Goal: Task Accomplishment & Management: Manage account settings

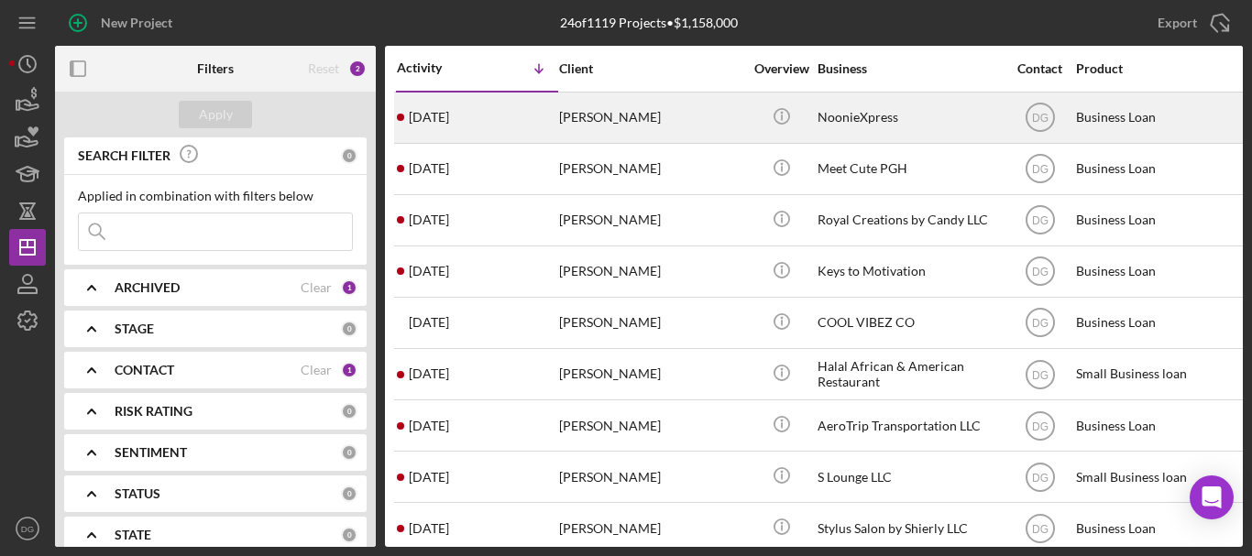
click at [847, 113] on div "NoonieXpress" at bounding box center [908, 117] width 183 height 49
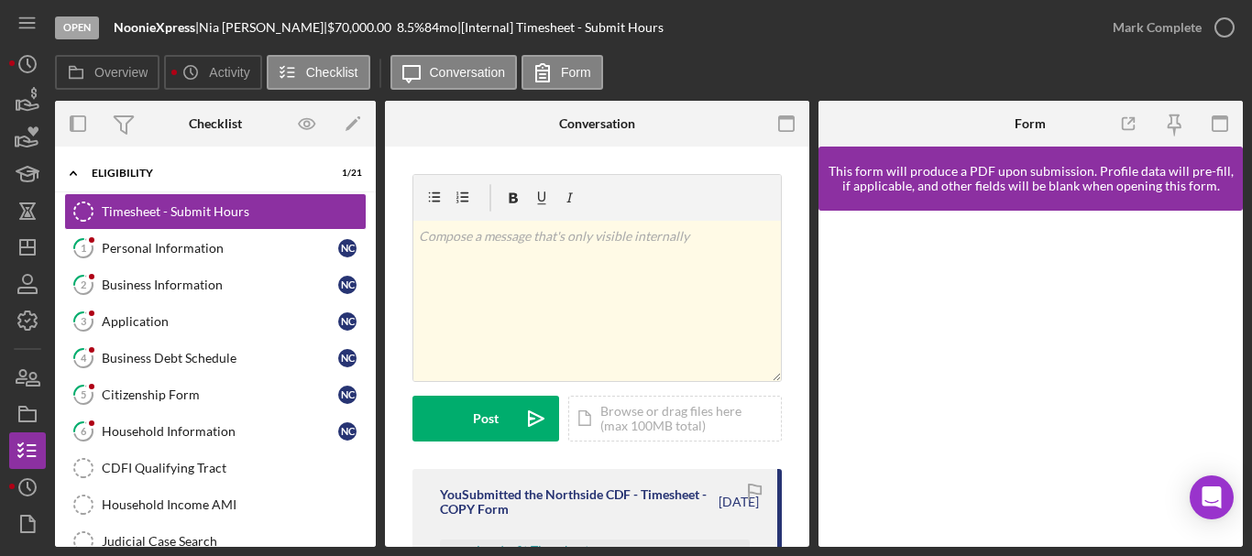
scroll to position [350, 0]
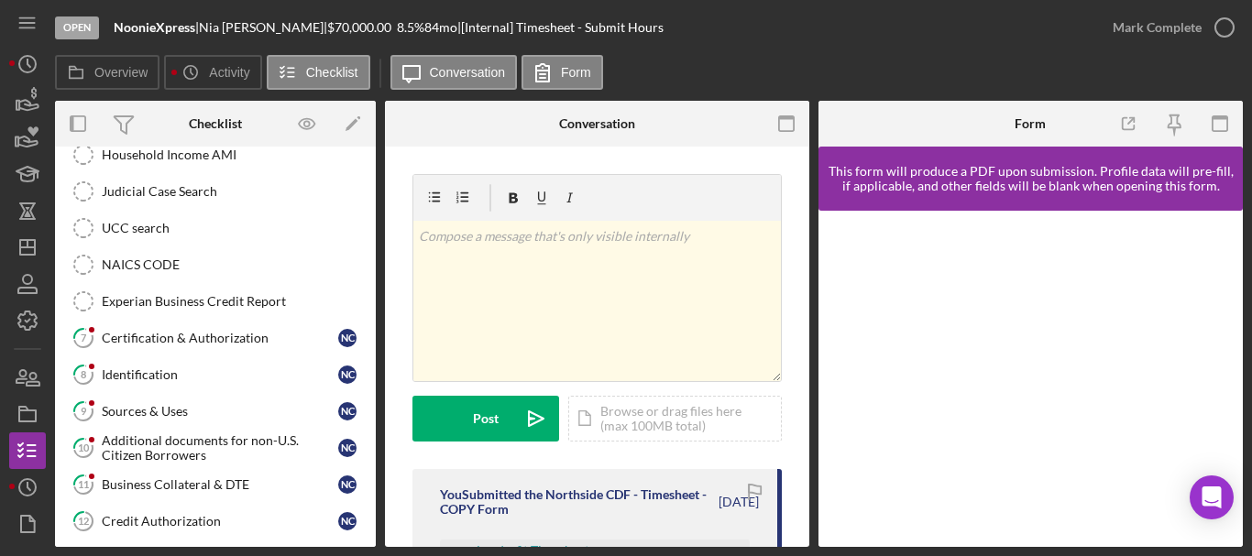
drag, startPoint x: 376, startPoint y: 446, endPoint x: 370, endPoint y: 388, distance: 58.9
click at [370, 388] on div "Overview Internal Workflow Stage Open Icon/Dropdown Arrow Archive (can unarchiv…" at bounding box center [649, 324] width 1188 height 446
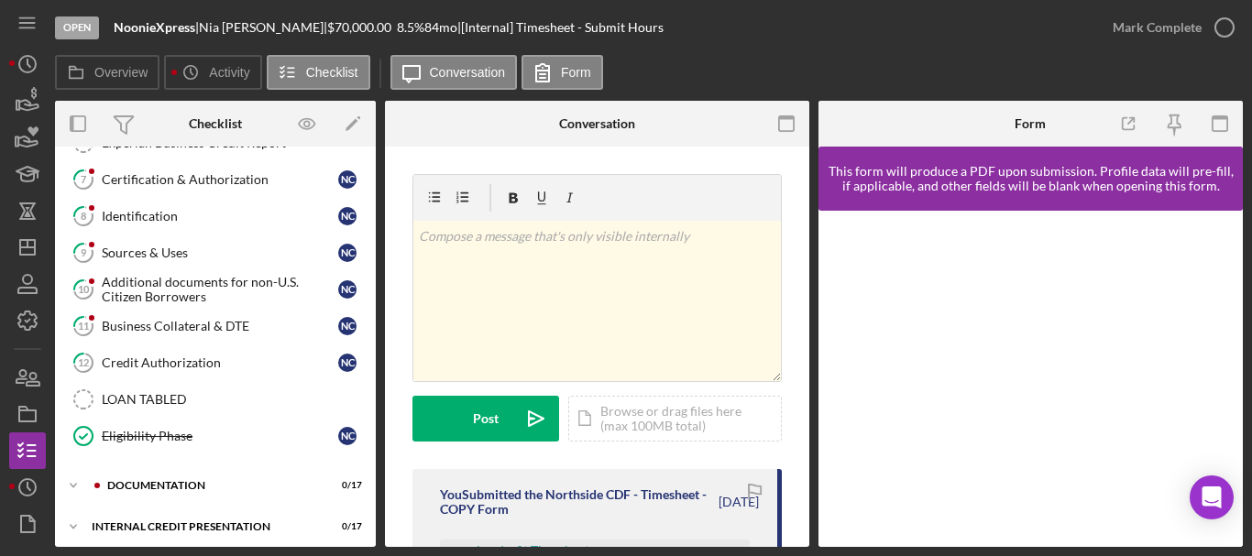
scroll to position [517, 0]
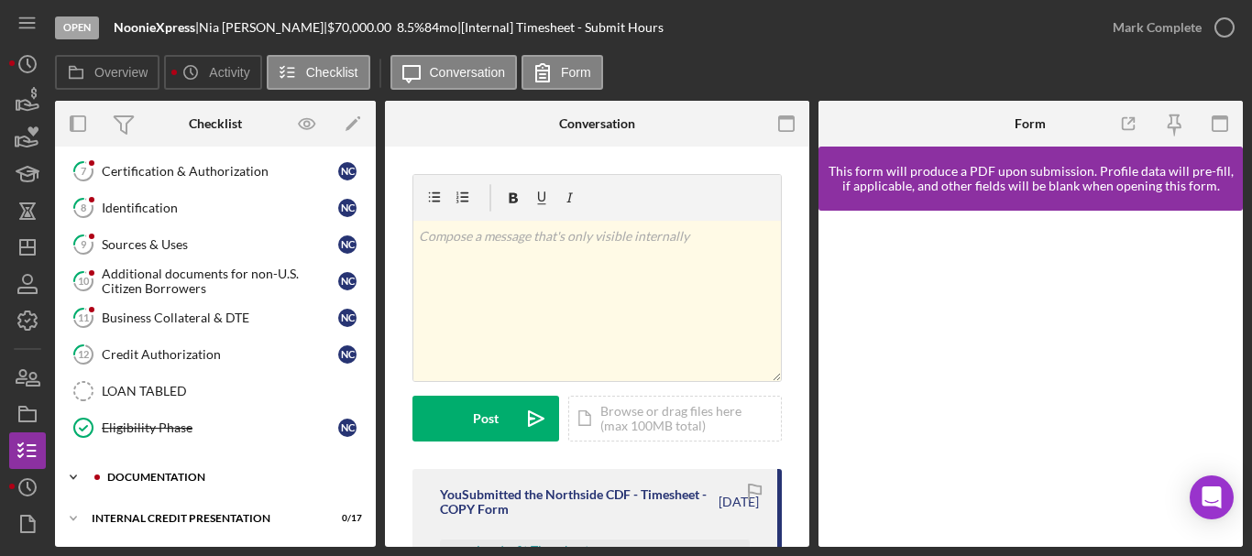
click at [169, 473] on div "documentation" at bounding box center [230, 477] width 246 height 11
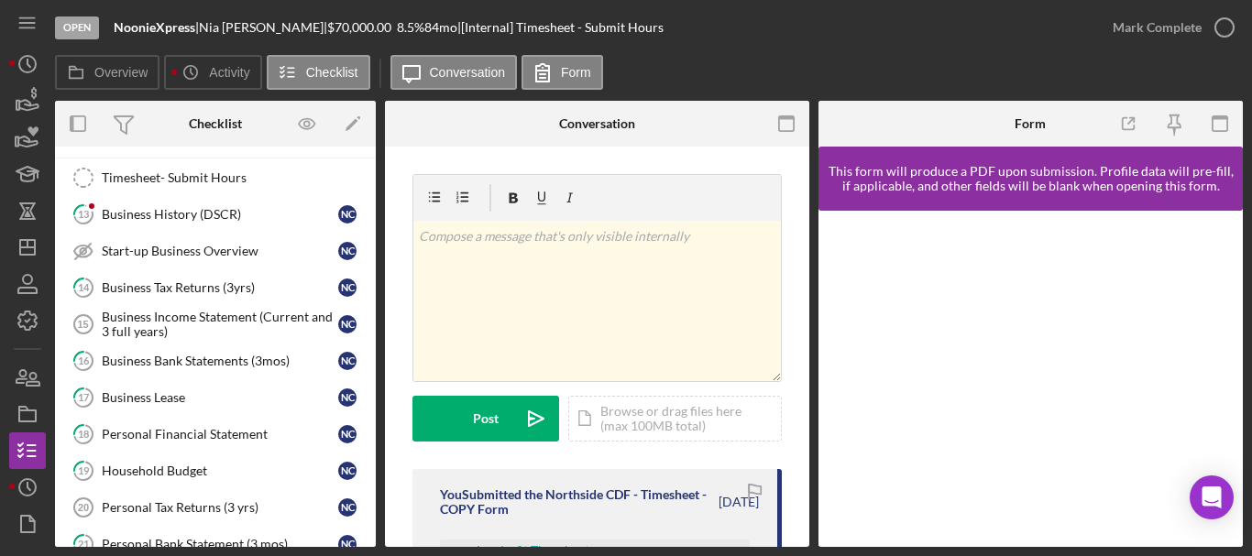
scroll to position [859, 0]
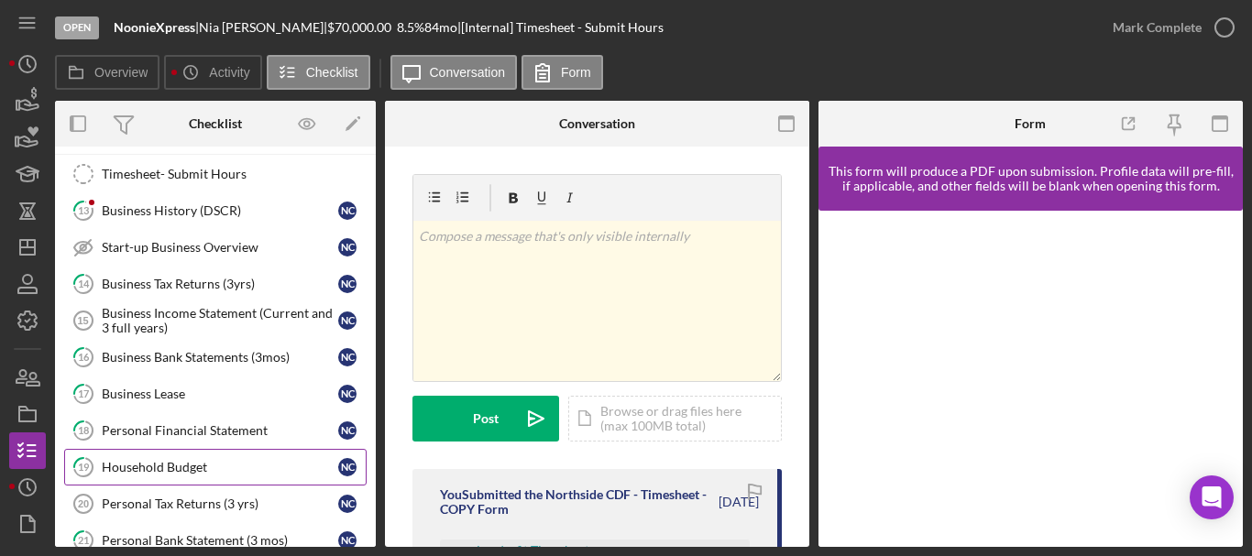
click at [134, 472] on div "Household Budget" at bounding box center [220, 467] width 236 height 15
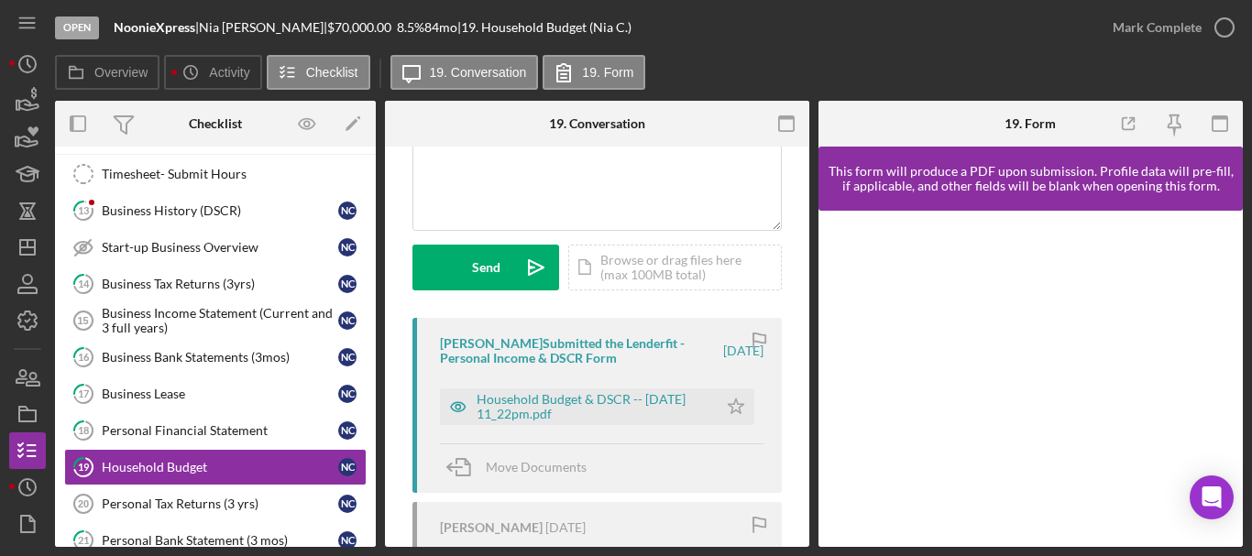
scroll to position [195, 0]
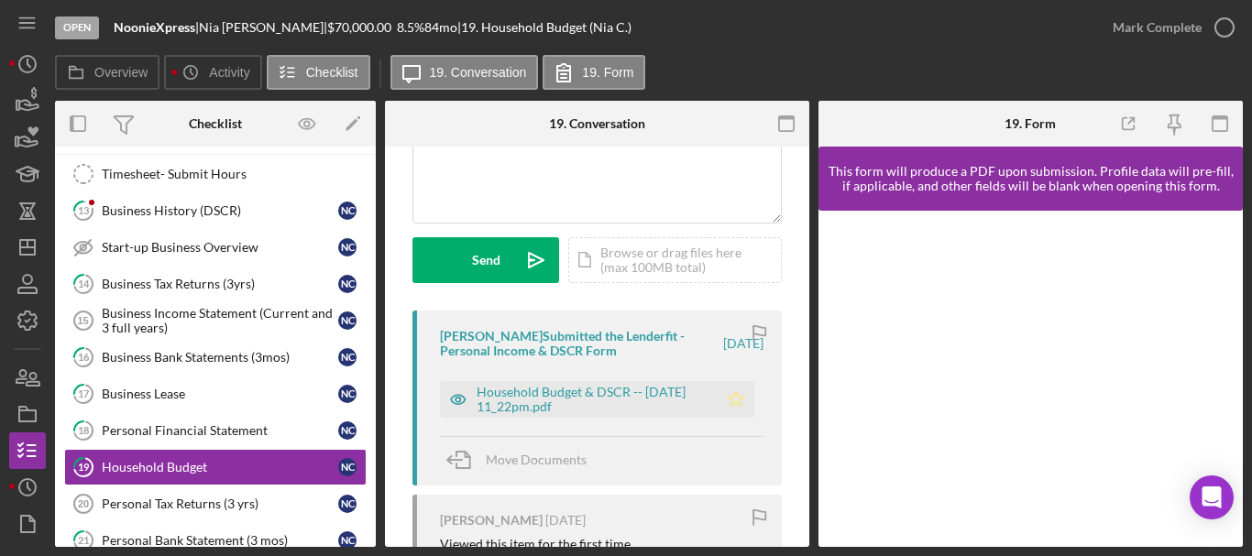
click at [732, 402] on icon "Icon/Star" at bounding box center [736, 399] width 37 height 37
click at [561, 393] on div "Household Budget & DSCR -- [DATE] 11_22pm.pdf" at bounding box center [593, 399] width 232 height 29
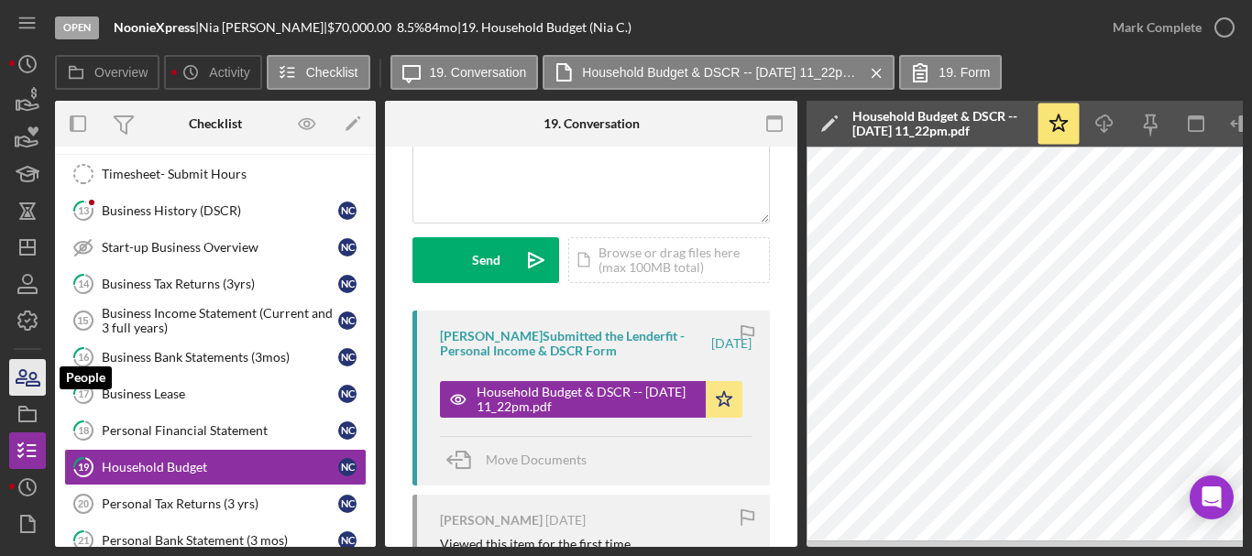
click at [21, 373] on icon "button" at bounding box center [28, 378] width 46 height 46
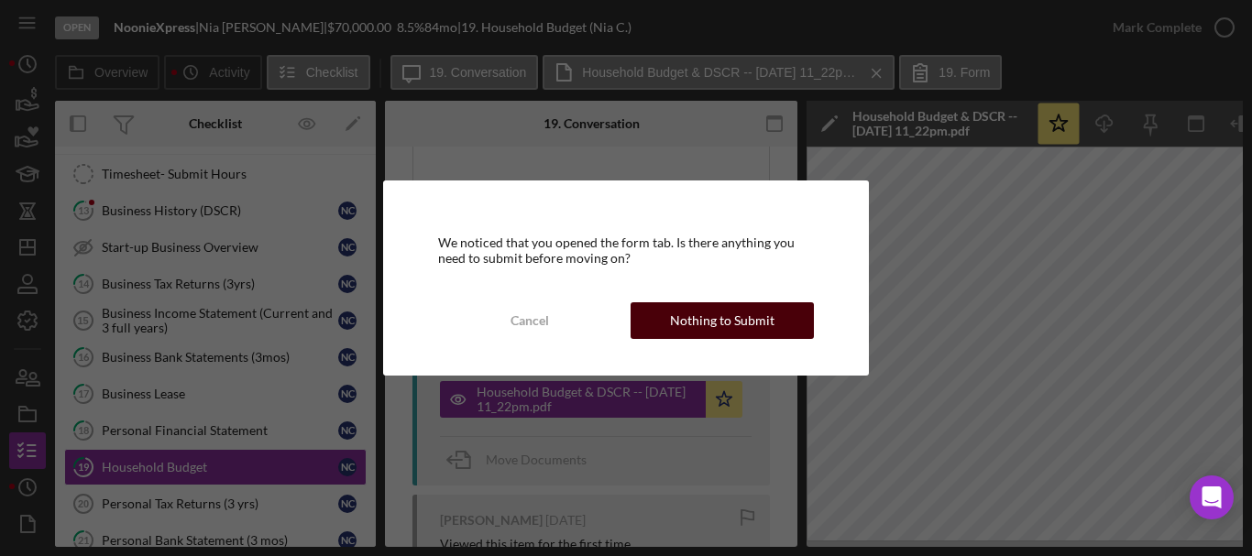
click at [678, 318] on div "Nothing to Submit" at bounding box center [722, 320] width 104 height 37
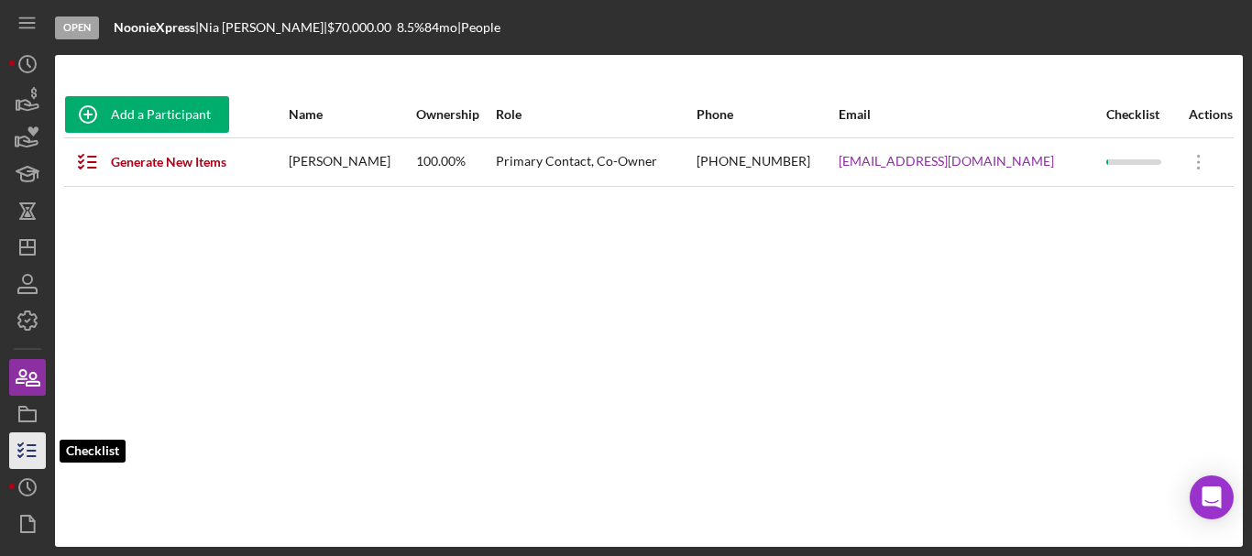
click at [21, 454] on icon "button" at bounding box center [28, 451] width 46 height 46
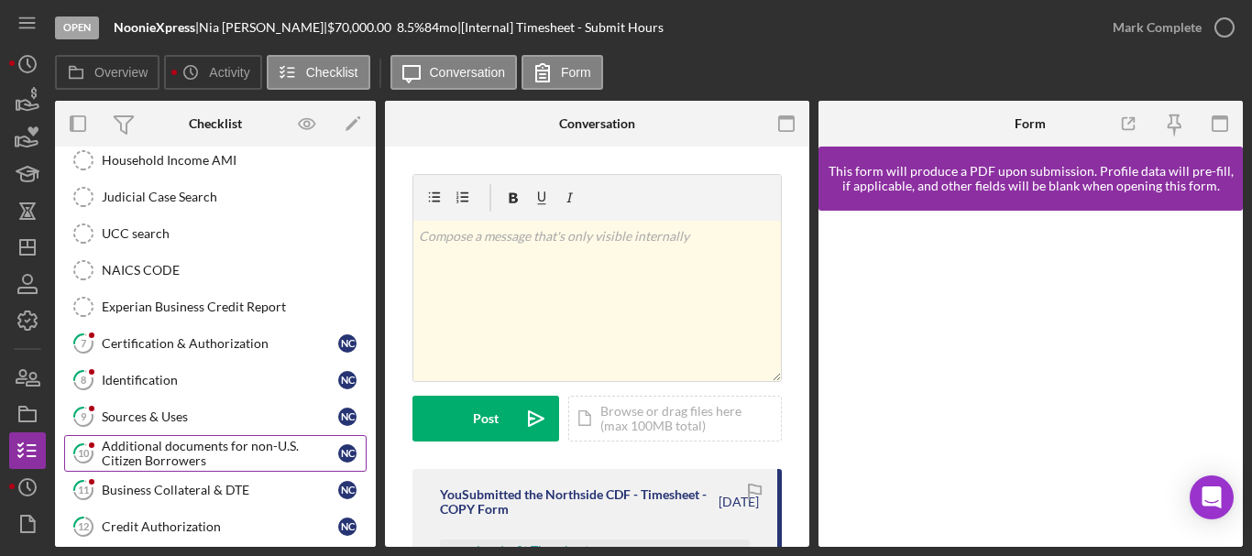
scroll to position [340, 0]
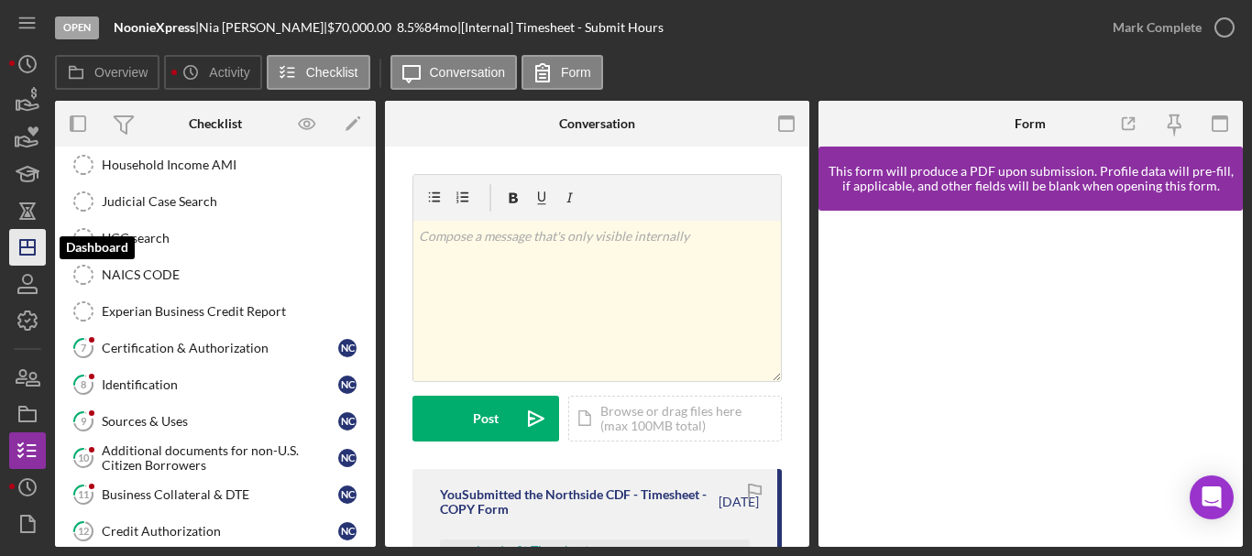
click at [27, 245] on line "button" at bounding box center [27, 243] width 0 height 7
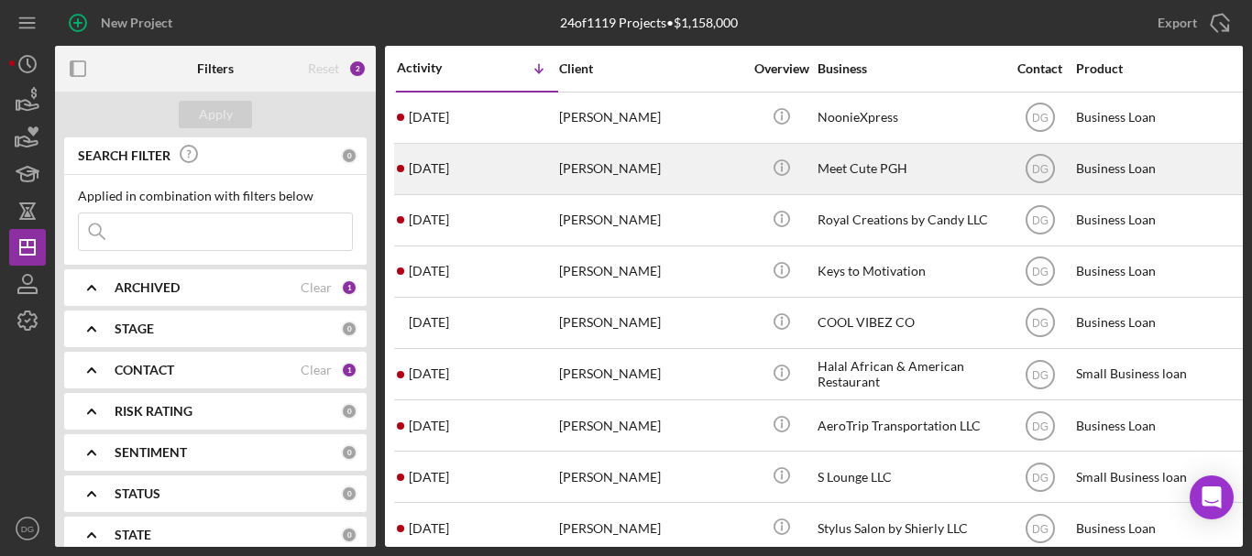
click at [844, 163] on div "Meet Cute PGH" at bounding box center [908, 169] width 183 height 49
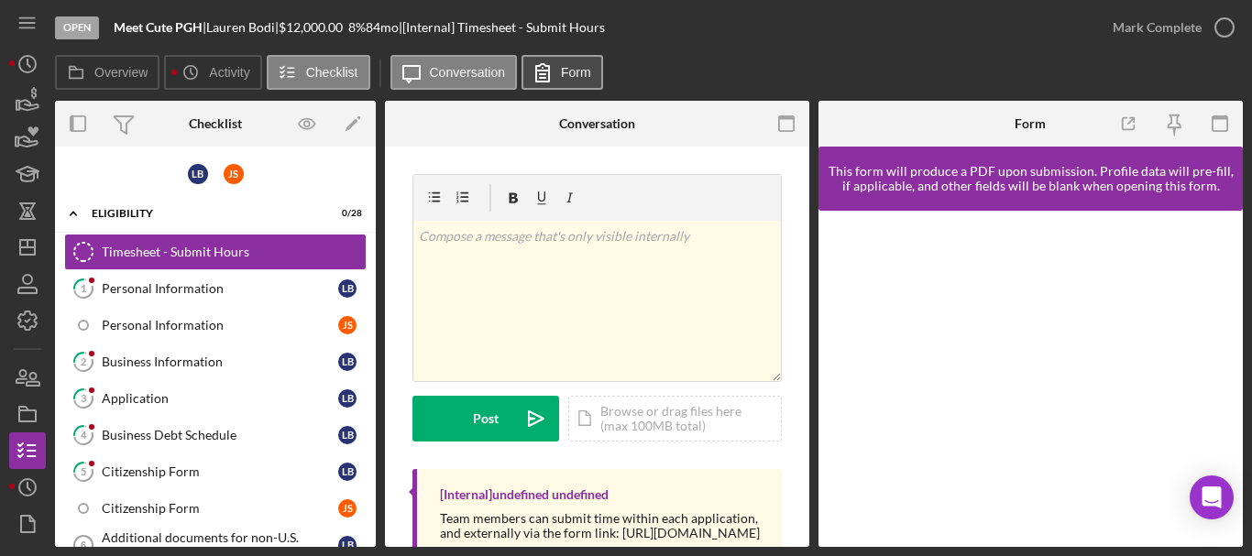
drag, startPoint x: 981, startPoint y: 119, endPoint x: 574, endPoint y: 80, distance: 408.8
click at [636, 97] on div "Overview Icon/History Activity Checklist Icon/Message Conversation Form Overvie…" at bounding box center [649, 301] width 1188 height 492
click at [32, 245] on icon "Icon/Dashboard" at bounding box center [28, 248] width 46 height 46
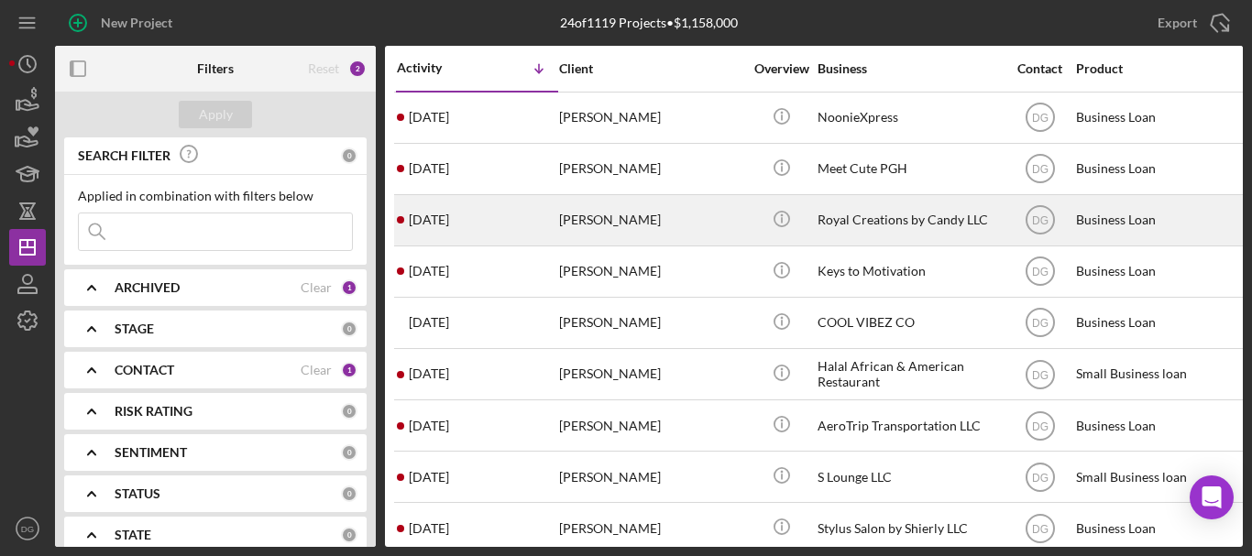
click at [845, 208] on div "Royal Creations by Candy LLC" at bounding box center [908, 220] width 183 height 49
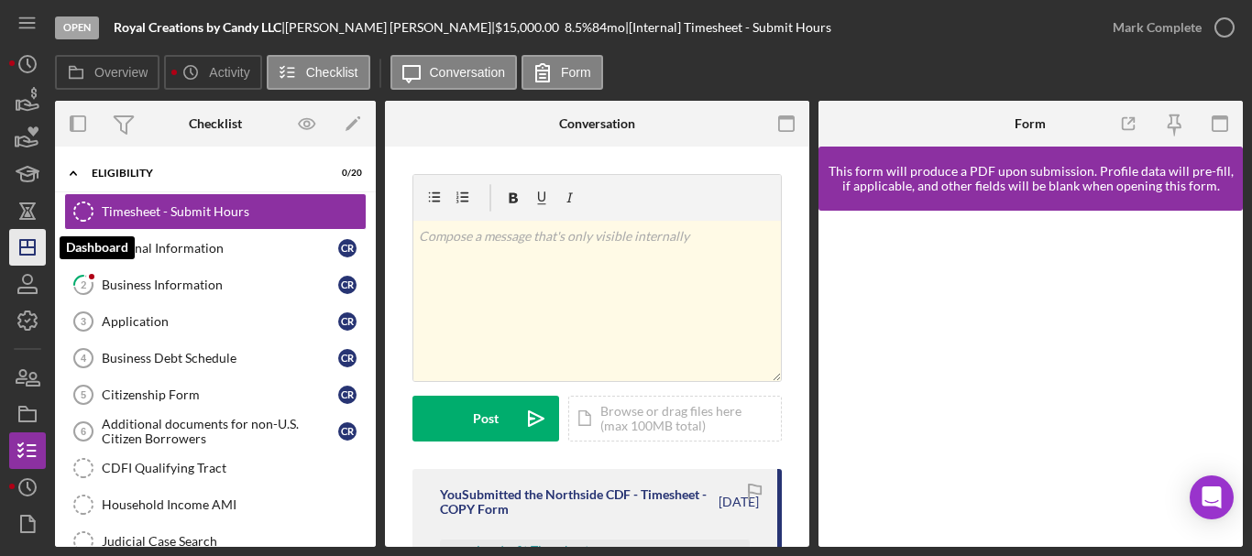
click at [20, 239] on icon "Icon/Dashboard" at bounding box center [28, 248] width 46 height 46
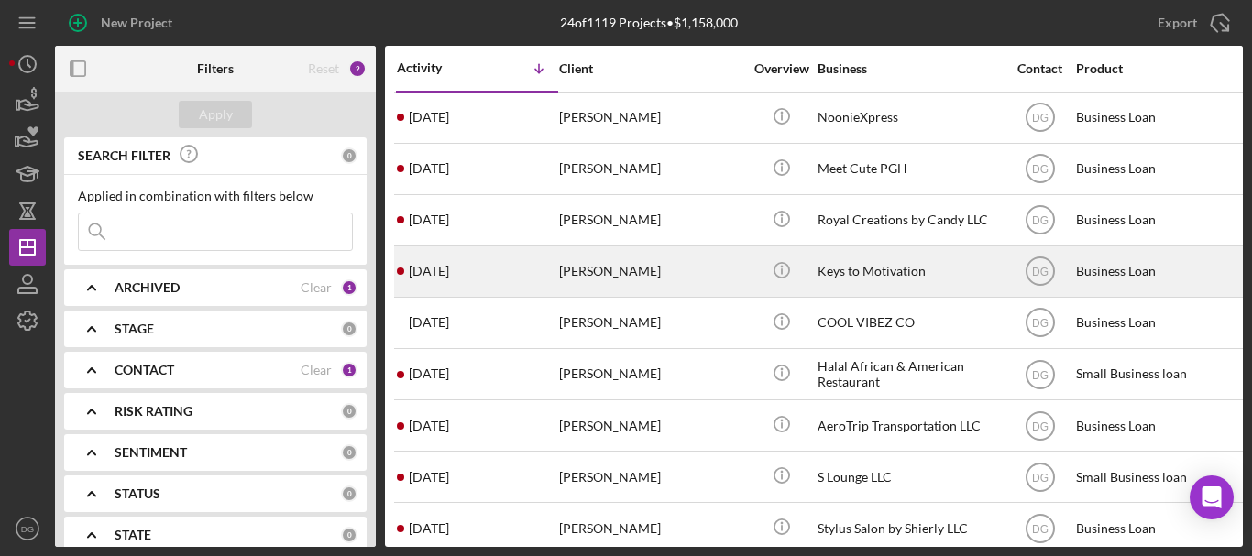
click at [847, 266] on div "Keys to Motivation" at bounding box center [908, 271] width 183 height 49
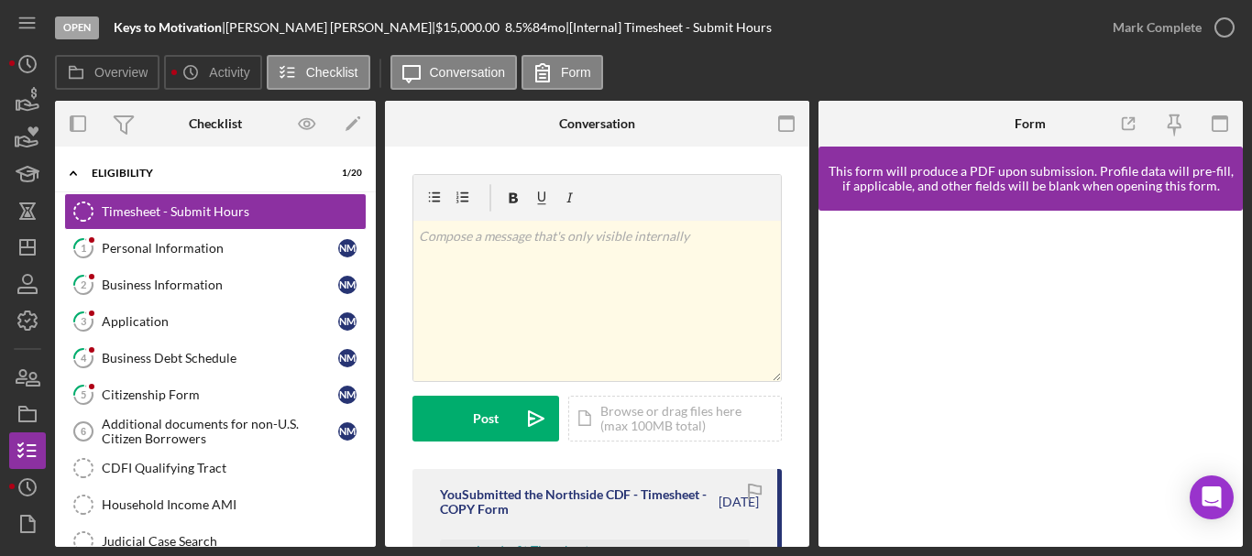
click at [1228, 400] on div at bounding box center [1030, 379] width 424 height 336
click at [33, 379] on icon "button" at bounding box center [33, 379] width 13 height 13
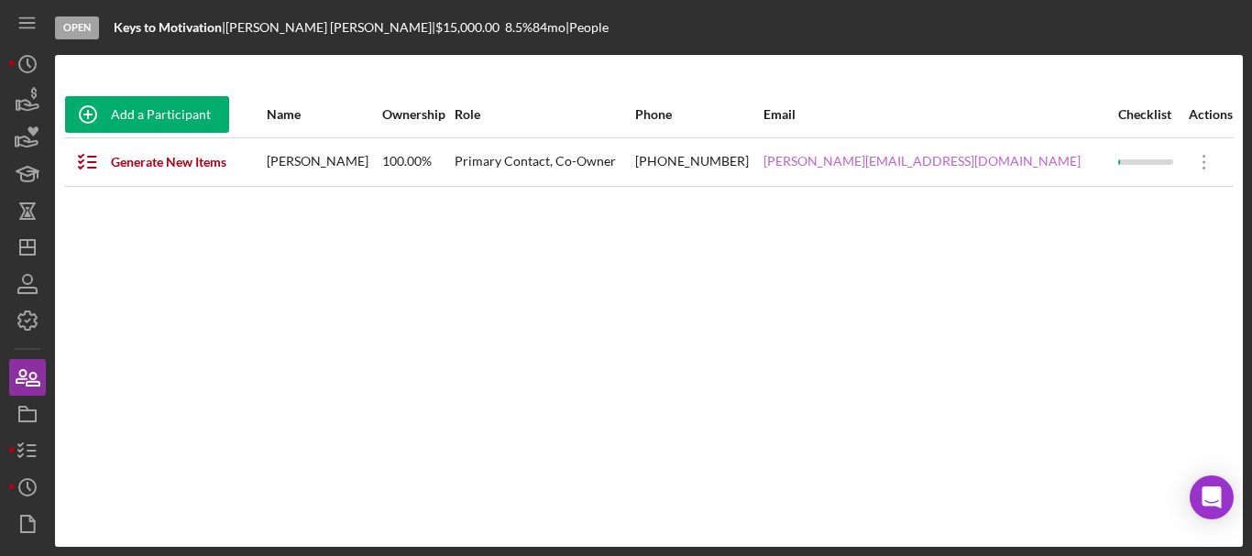
click at [941, 162] on link "[PERSON_NAME][EMAIL_ADDRESS][DOMAIN_NAME]" at bounding box center [921, 161] width 317 height 15
click at [724, 518] on div "Add a Participant Name Ownership Role Phone Email Checklist Actions Generate Ne…" at bounding box center [649, 301] width 1188 height 492
click at [37, 246] on icon "Icon/Dashboard" at bounding box center [28, 248] width 46 height 46
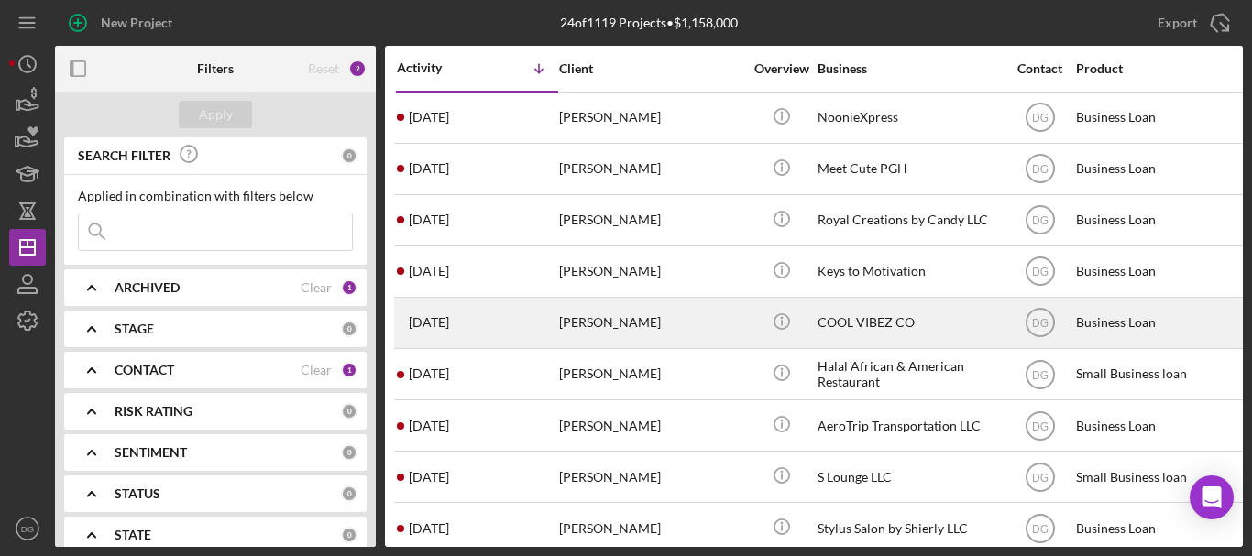
click at [858, 322] on div "COOL VIBEZ CO" at bounding box center [908, 323] width 183 height 49
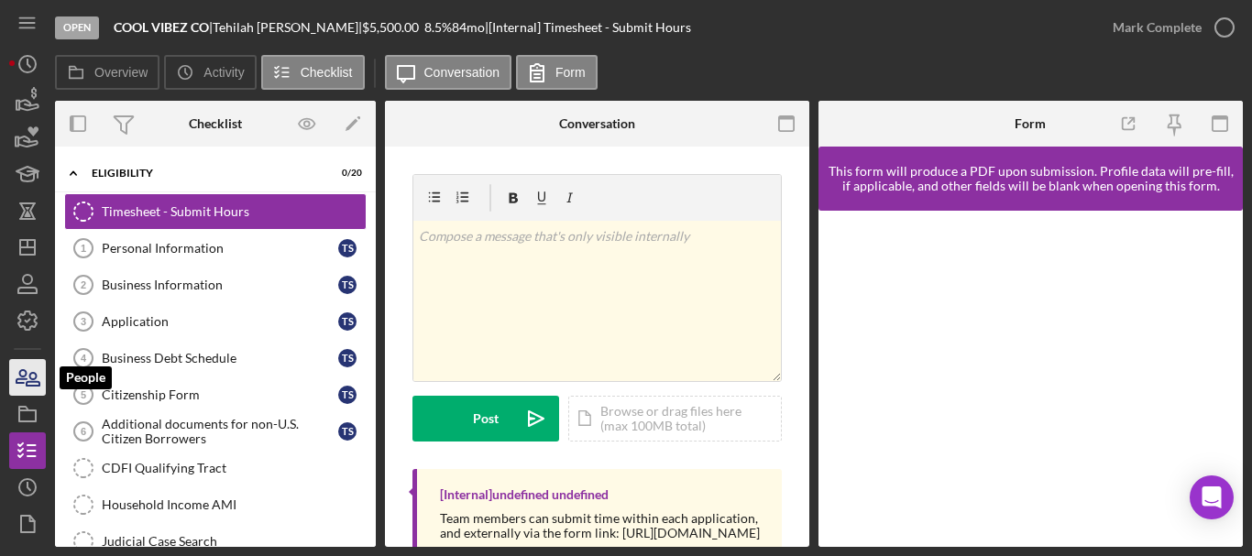
click at [18, 360] on icon "button" at bounding box center [28, 378] width 46 height 46
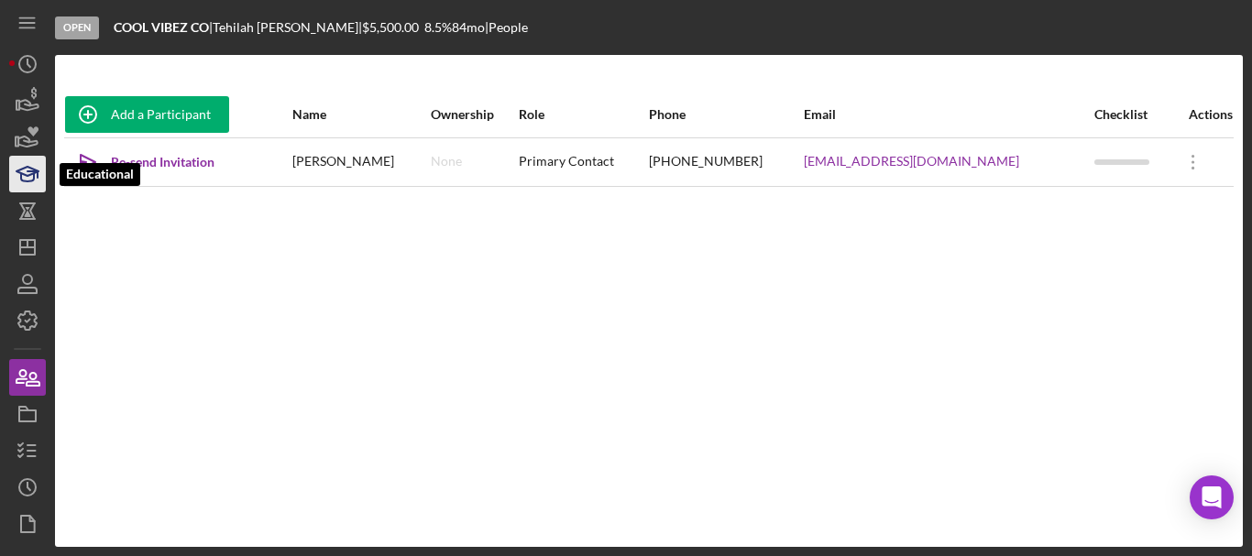
click at [26, 174] on icon "button" at bounding box center [28, 174] width 46 height 46
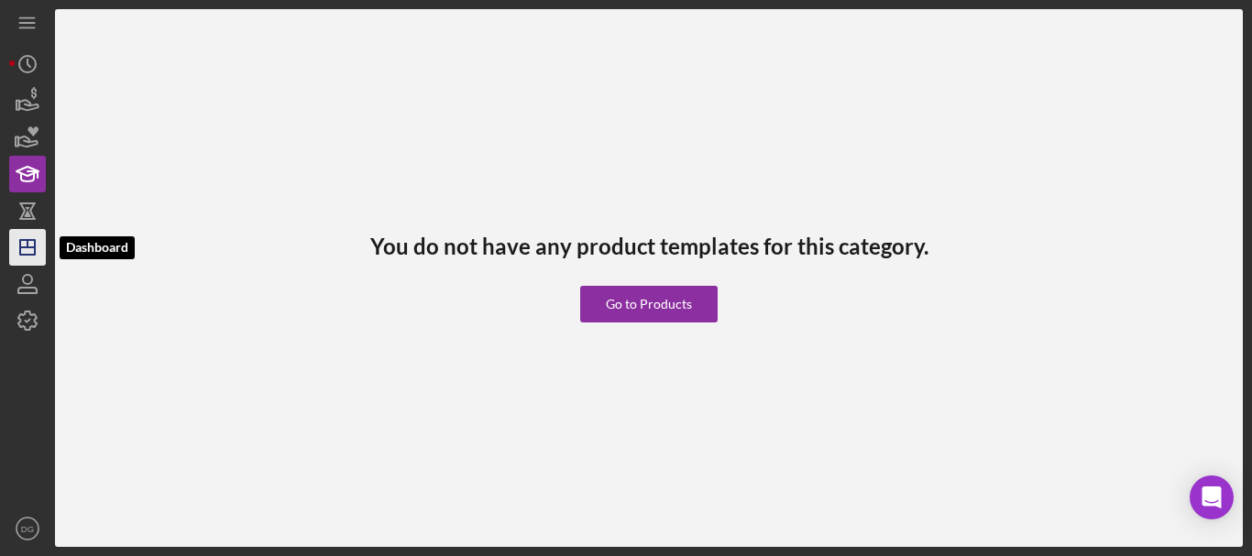
click at [23, 235] on icon "Icon/Dashboard" at bounding box center [28, 248] width 46 height 46
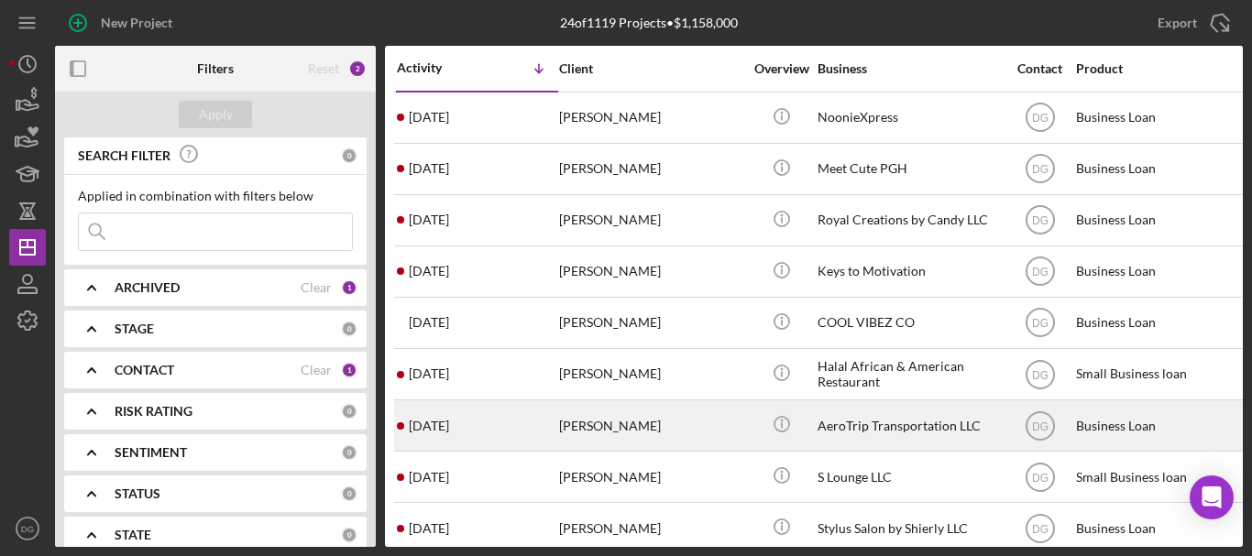
click at [895, 432] on div "AeroTrip Transportation LLC" at bounding box center [908, 425] width 183 height 49
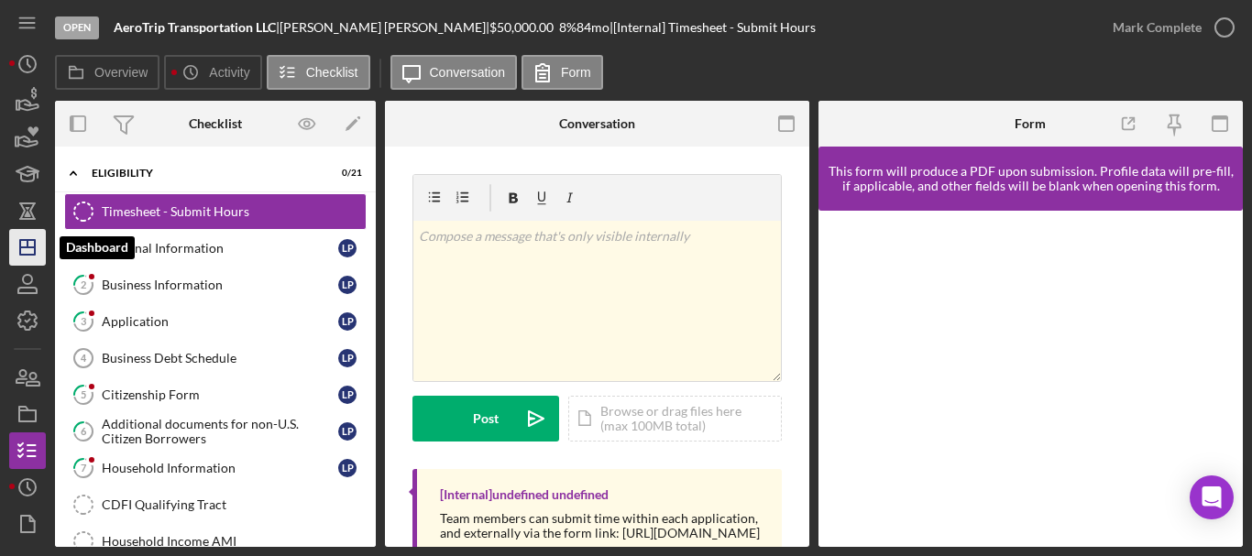
click at [30, 247] on line "button" at bounding box center [27, 247] width 15 height 0
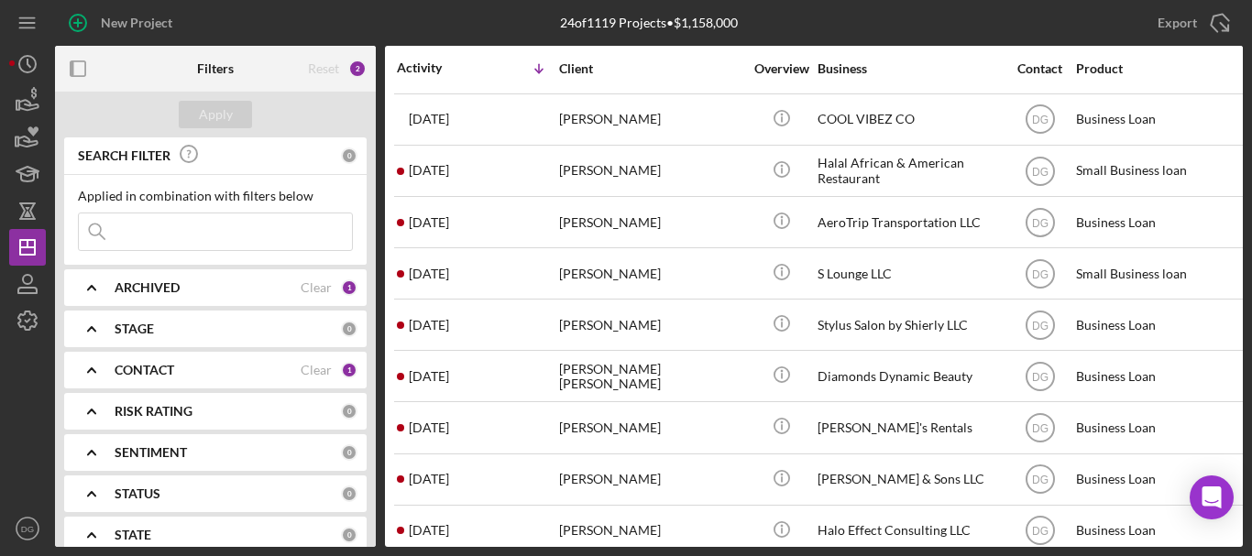
scroll to position [208, 0]
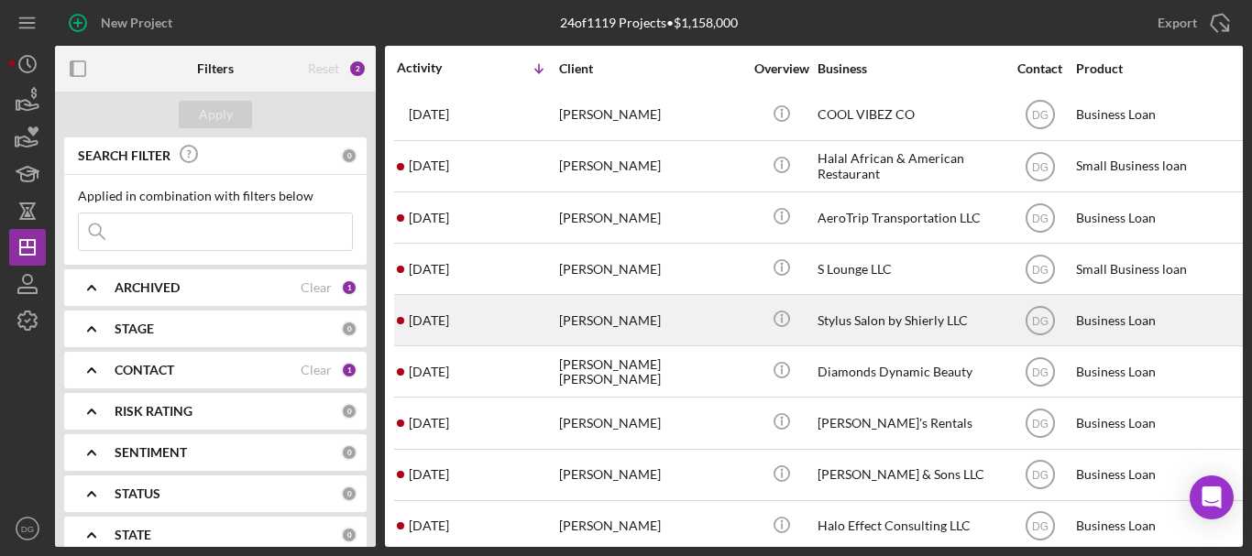
click at [914, 314] on div "Stylus Salon by Shierly LLC" at bounding box center [908, 320] width 183 height 49
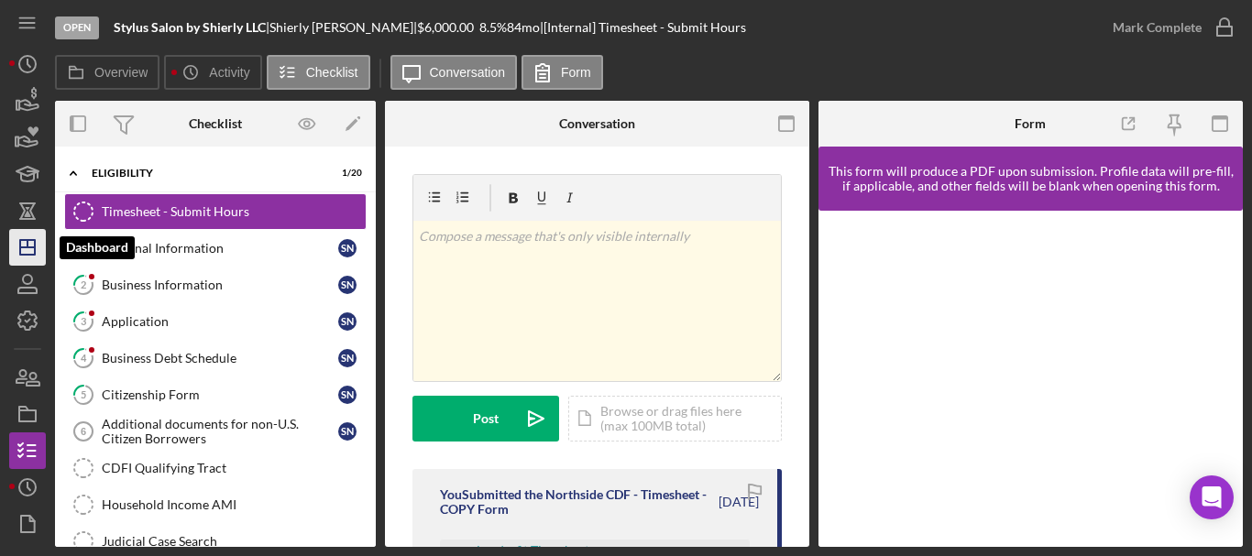
click at [25, 254] on icon "Icon/Dashboard" at bounding box center [28, 248] width 46 height 46
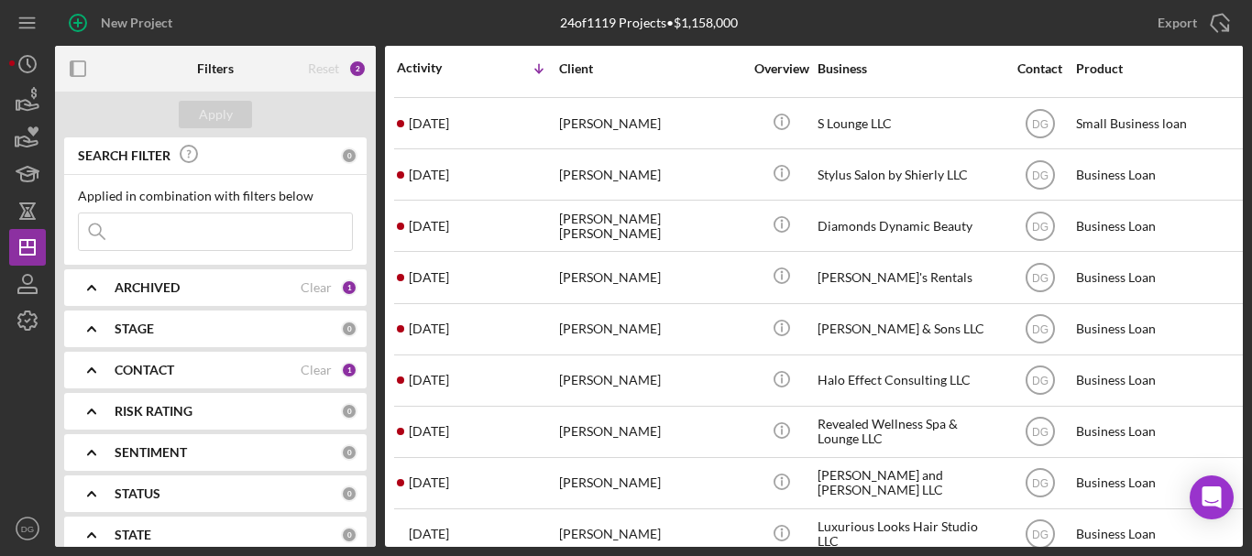
scroll to position [357, 0]
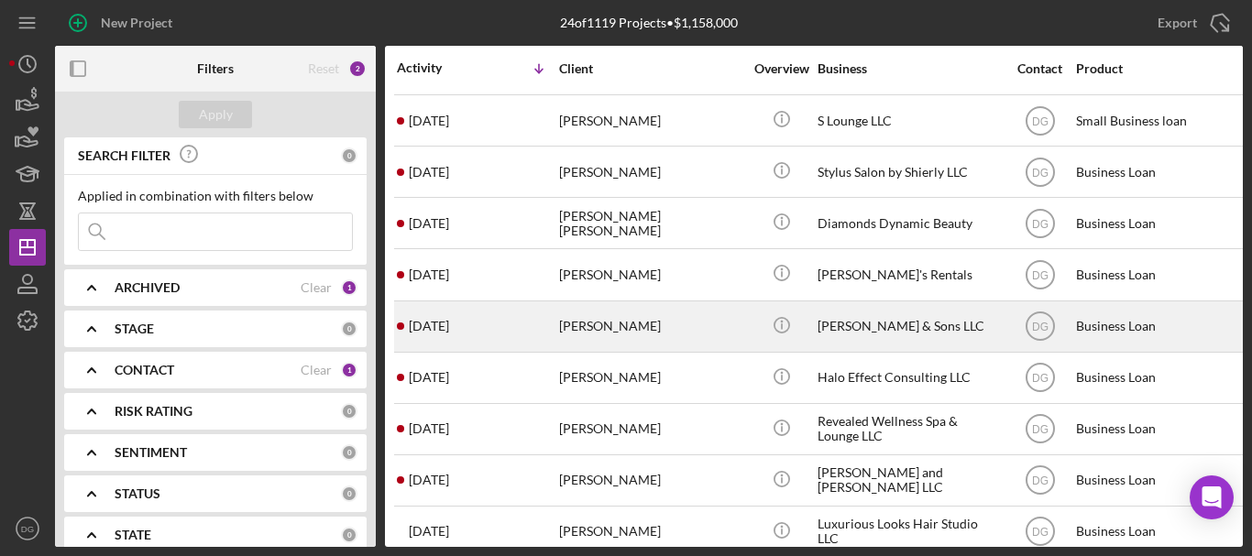
click at [962, 323] on div "[PERSON_NAME] & Sons LLC" at bounding box center [908, 326] width 183 height 49
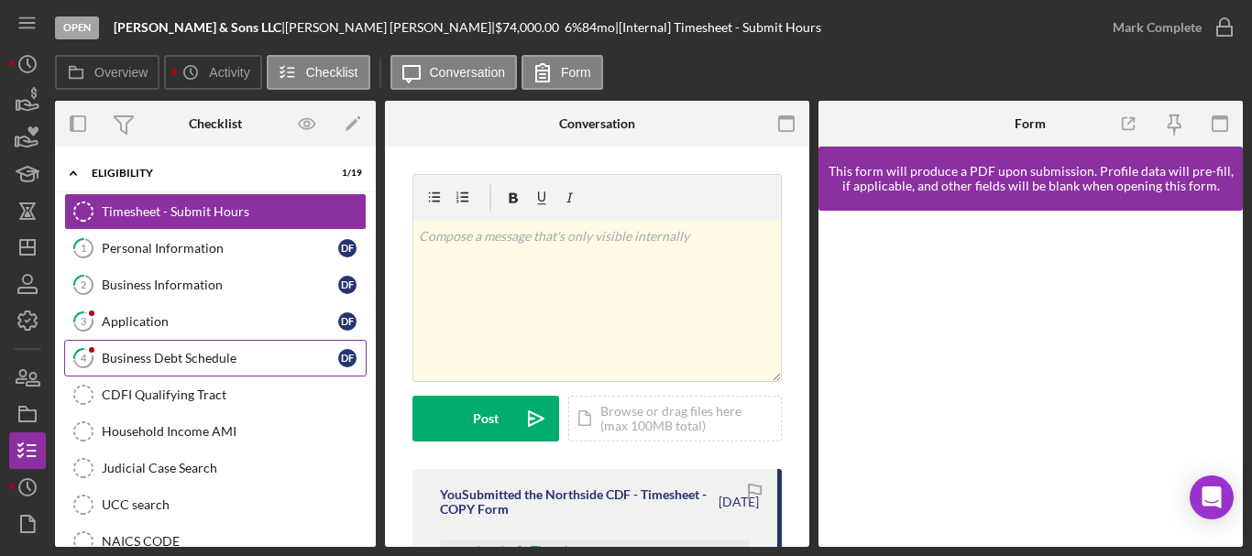
click at [159, 357] on div "Business Debt Schedule" at bounding box center [220, 358] width 236 height 15
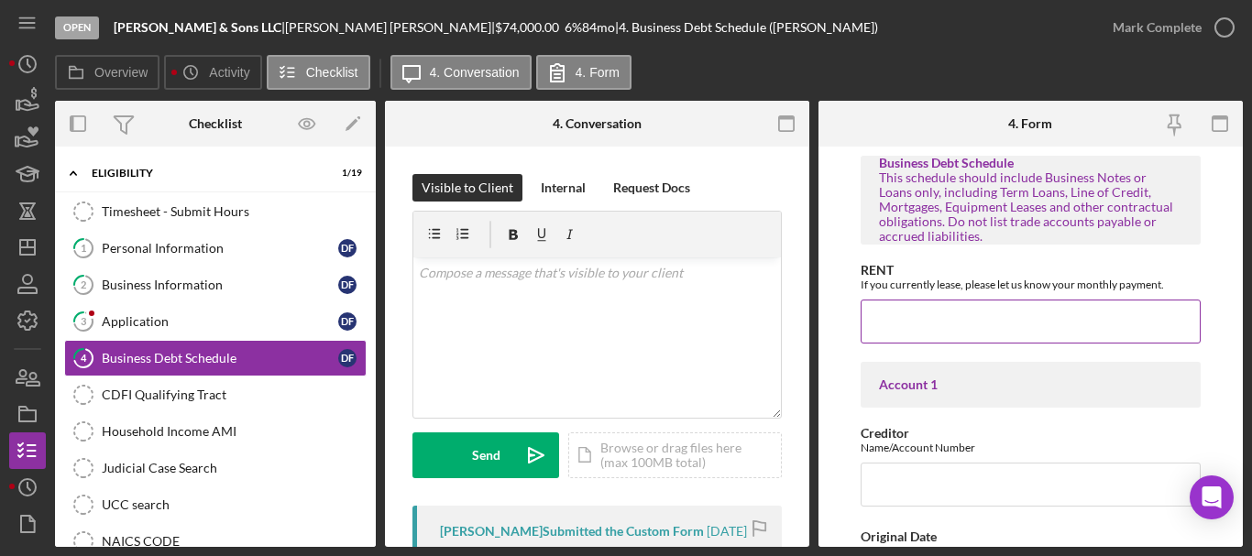
click at [938, 336] on input "RENT" at bounding box center [1030, 322] width 339 height 44
